Goal: Task Accomplishment & Management: Manage account settings

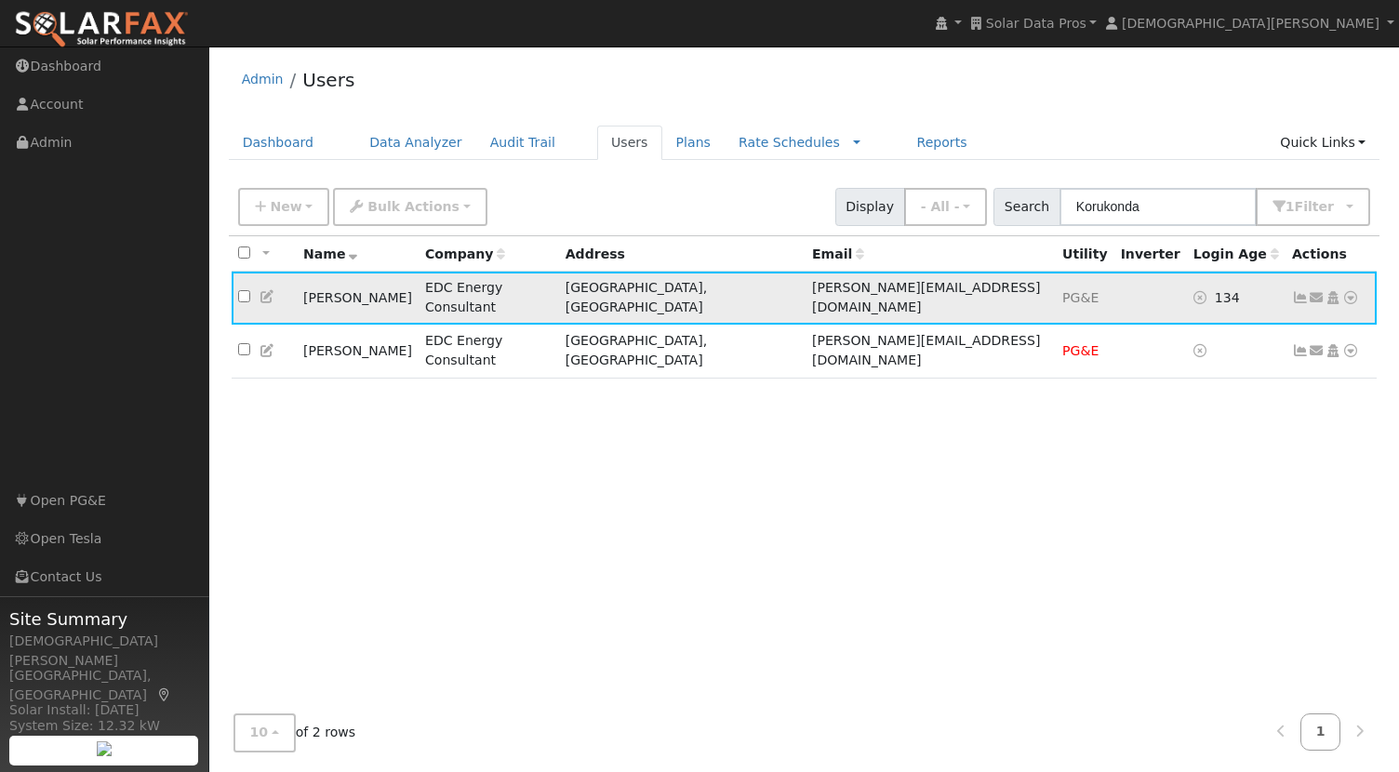
click at [322, 288] on td "[PERSON_NAME]" at bounding box center [358, 298] width 122 height 53
drag, startPoint x: 322, startPoint y: 288, endPoint x: 352, endPoint y: 288, distance: 29.8
click at [352, 288] on td "[PERSON_NAME]" at bounding box center [358, 298] width 122 height 53
copy td "[PERSON_NAME]"
click at [414, 381] on div "All None All on page None on page Name Company Address Email Utility Inverter L…" at bounding box center [805, 467] width 1152 height 463
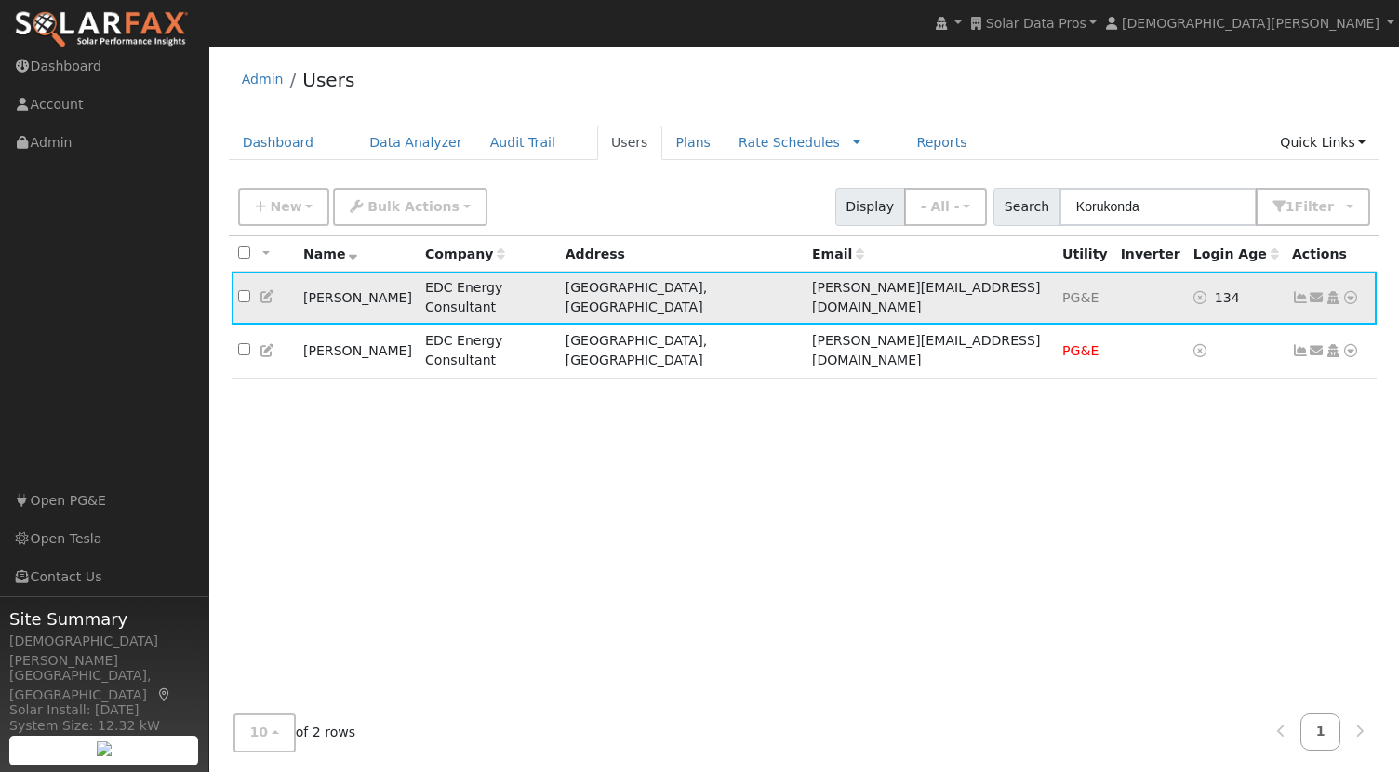
click at [309, 290] on td "[PERSON_NAME]" at bounding box center [358, 298] width 122 height 53
drag, startPoint x: 309, startPoint y: 290, endPoint x: 368, endPoint y: 290, distance: 59.5
click at [368, 290] on td "[PERSON_NAME]" at bounding box center [358, 298] width 122 height 53
copy td "[PERSON_NAME]"
click at [262, 290] on icon at bounding box center [268, 296] width 17 height 13
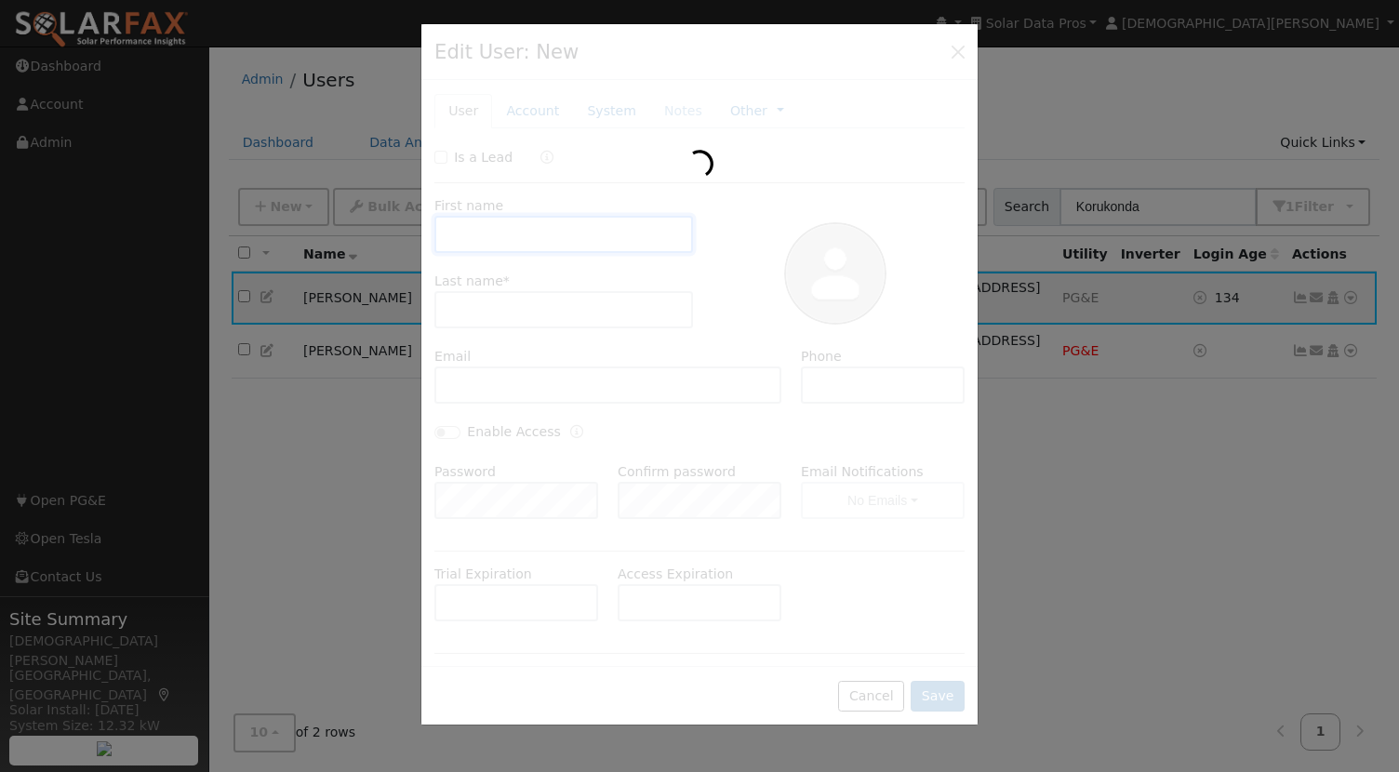
type input "Yash"
type input "Korukonda"
type input "[PERSON_NAME][EMAIL_ADDRESS][DOMAIN_NAME]"
type input "503) 539-3278"
type input "Default Account"
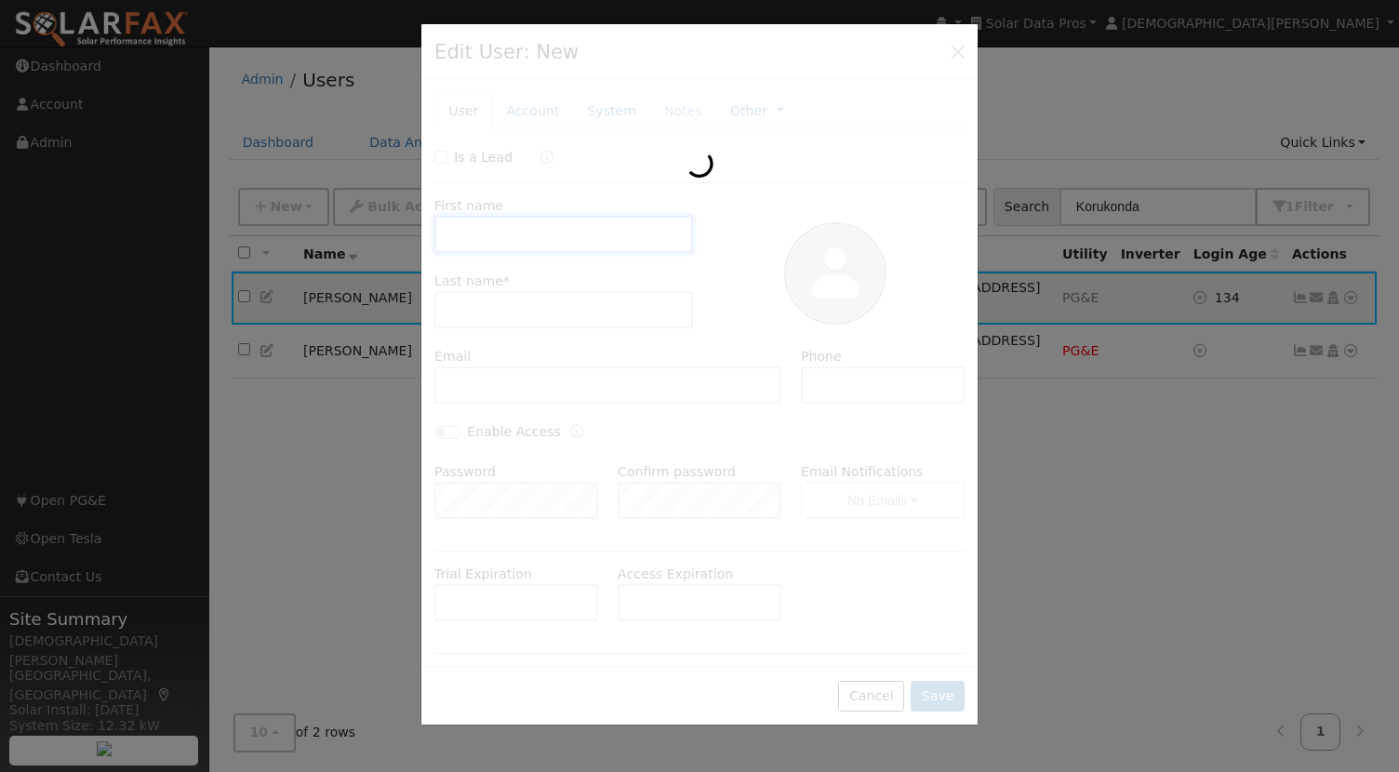
type input "[STREET_ADDRESS]"
type input "[GEOGRAPHIC_DATA]"
type input "CA"
type input "94526"
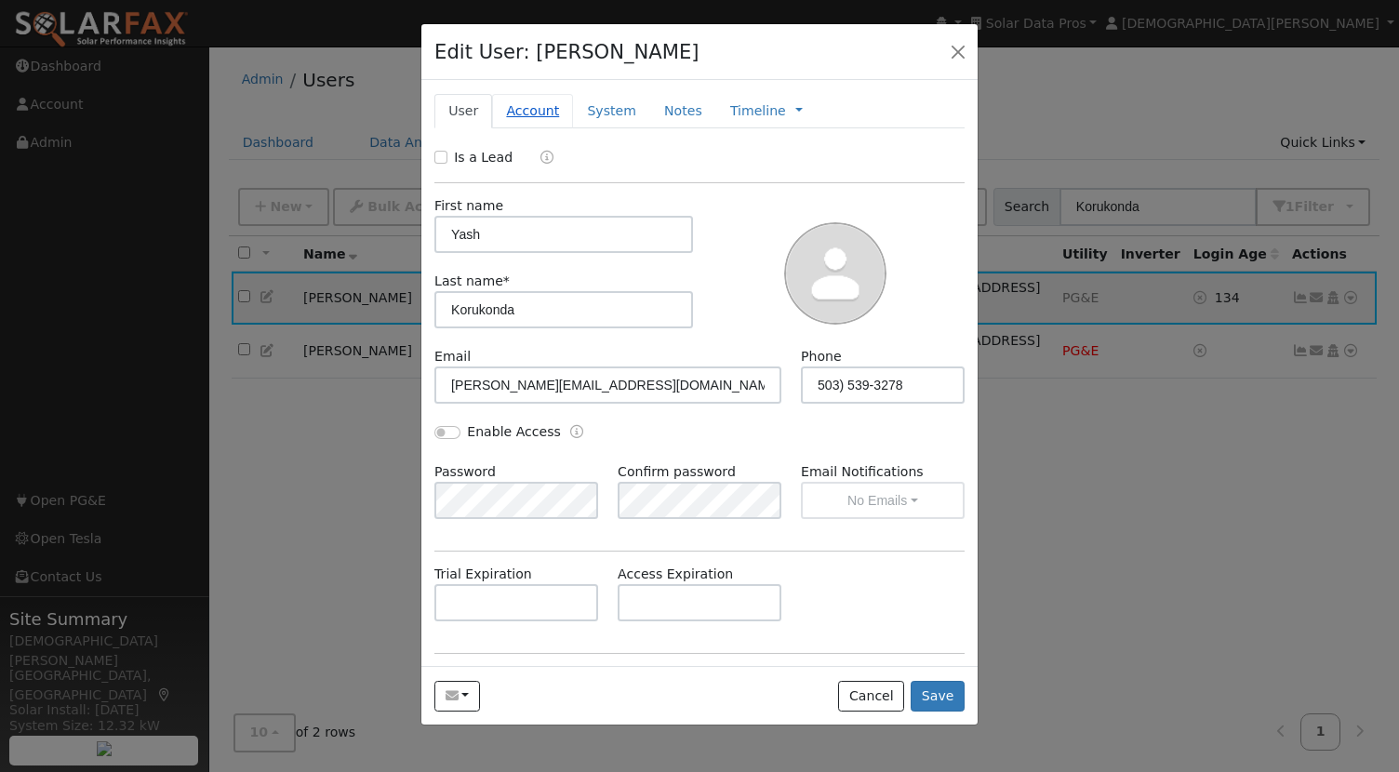
click at [543, 109] on link "Account" at bounding box center [532, 111] width 81 height 34
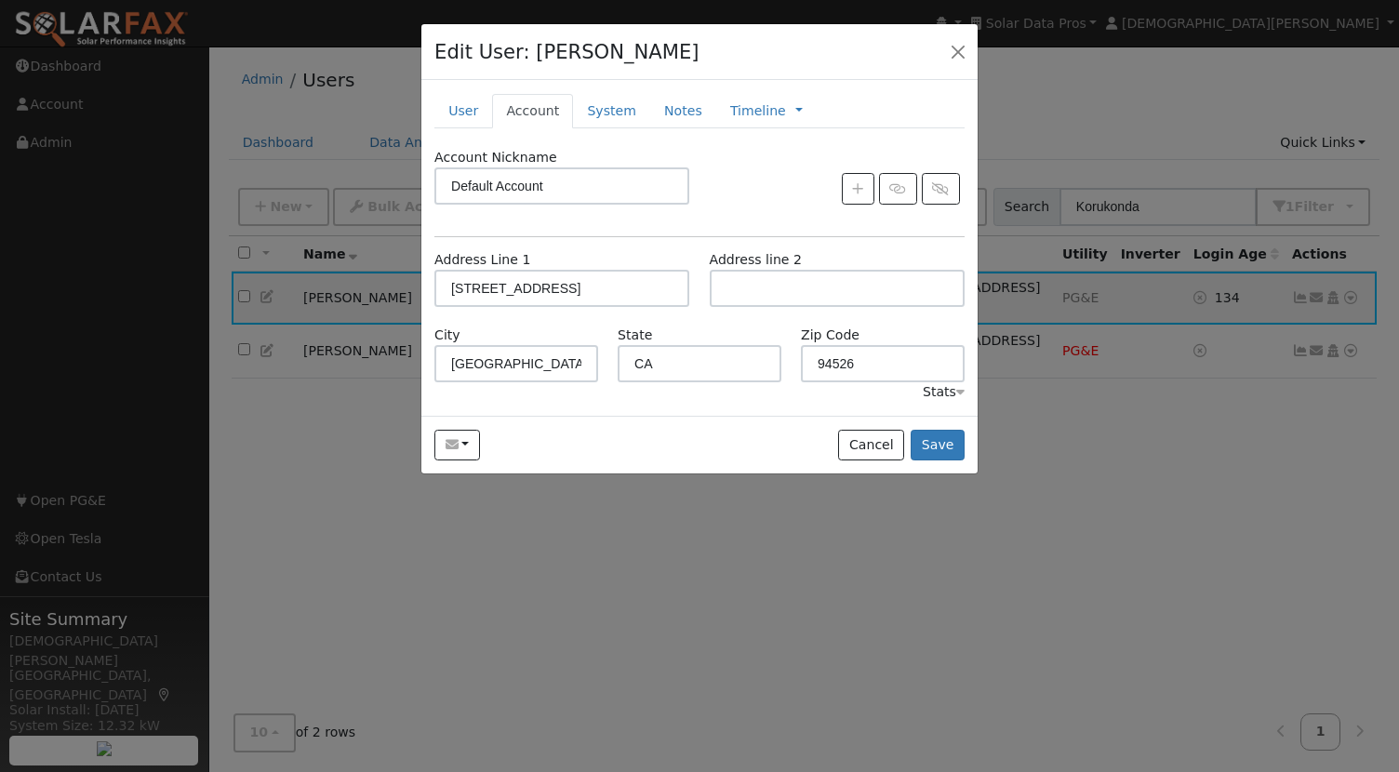
click at [950, 395] on div "Stats" at bounding box center [944, 392] width 42 height 20
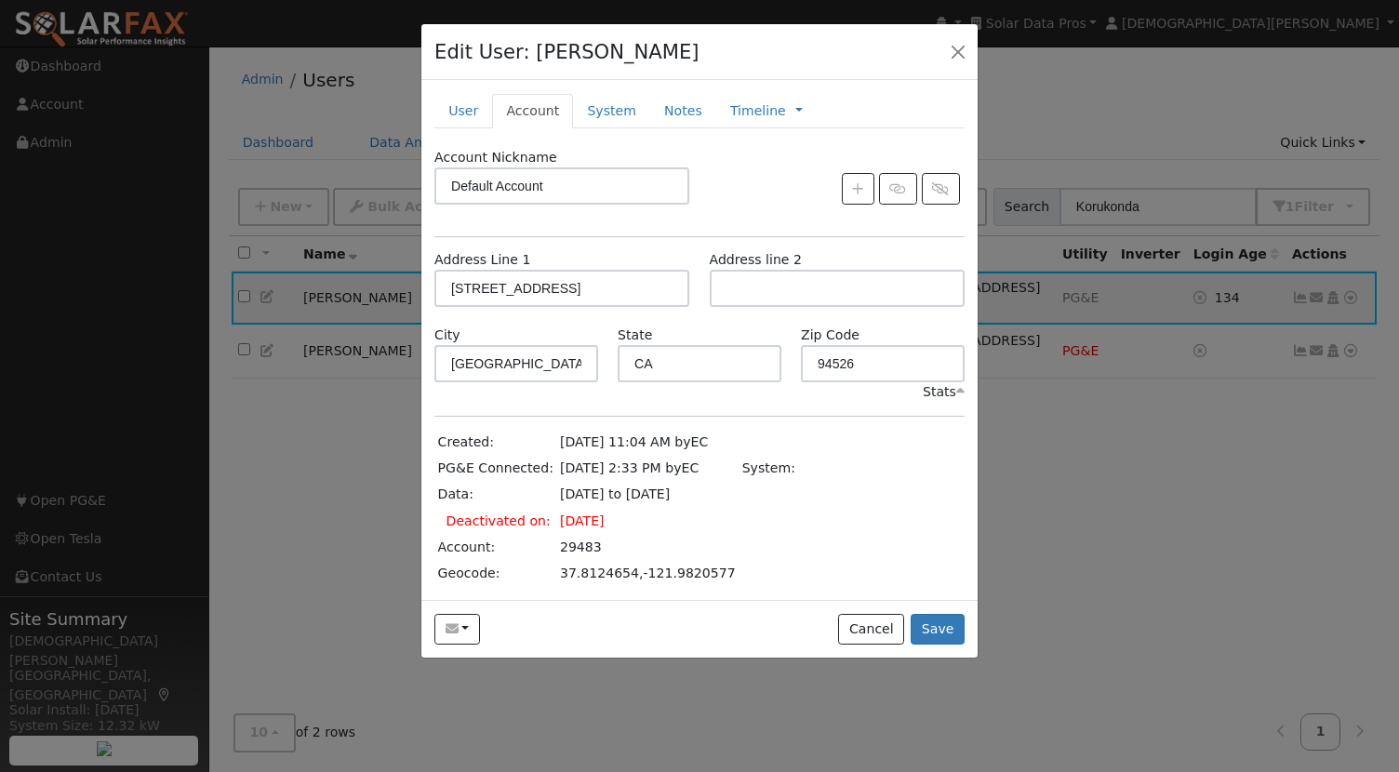
click at [566, 539] on td "29483" at bounding box center [647, 547] width 182 height 26
copy td "29483"
click at [879, 616] on button "Cancel" at bounding box center [871, 630] width 66 height 32
